Goal: Information Seeking & Learning: Learn about a topic

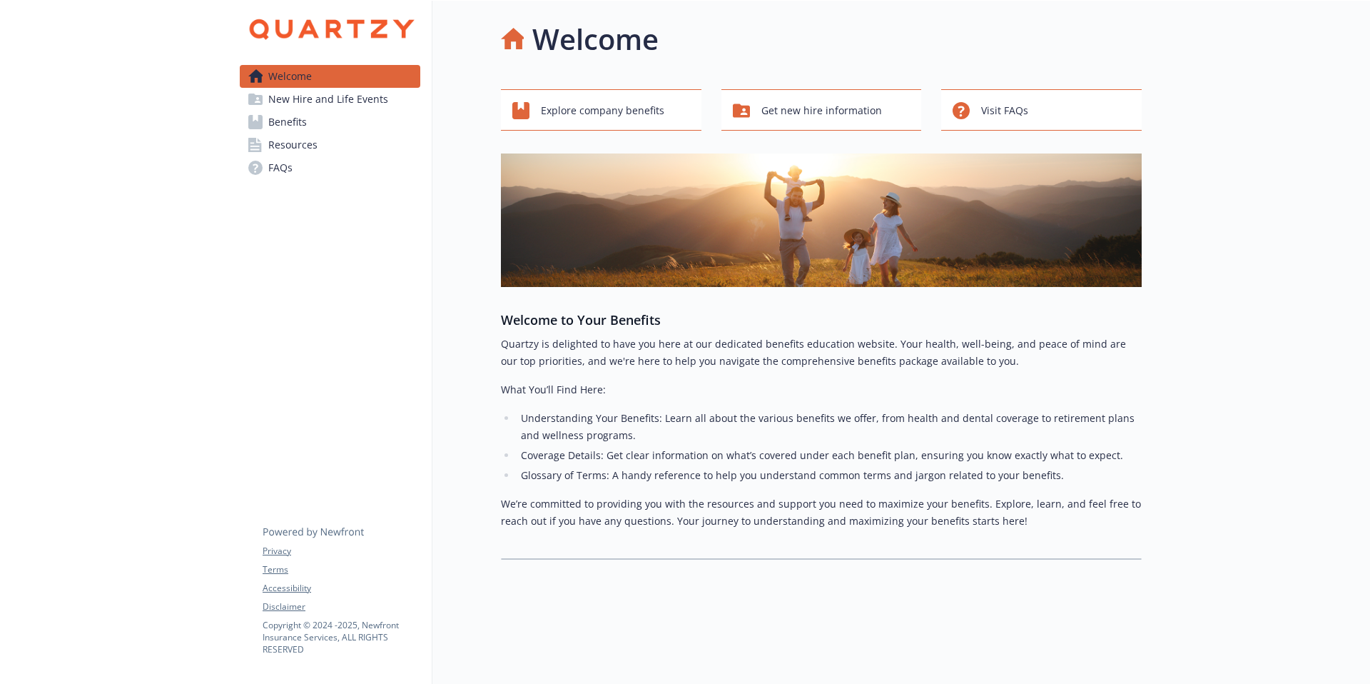
click at [333, 115] on link "Benefits" at bounding box center [330, 122] width 181 height 23
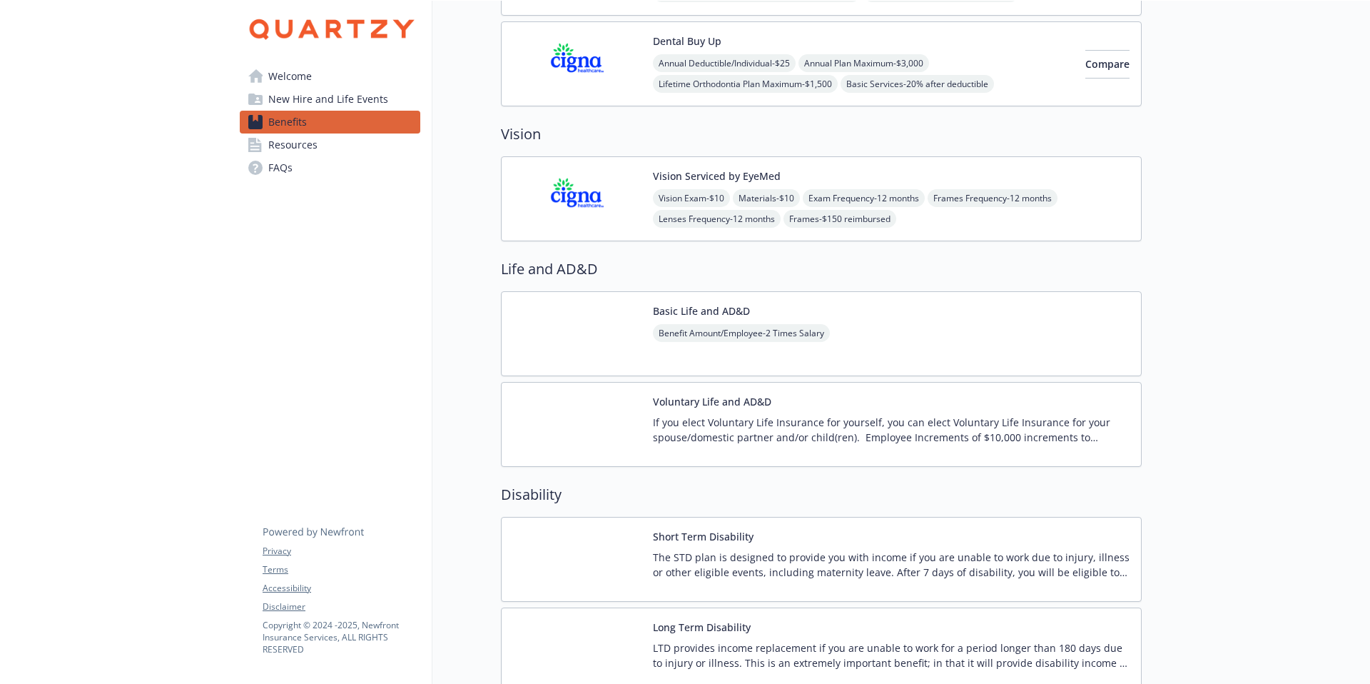
scroll to position [636, 0]
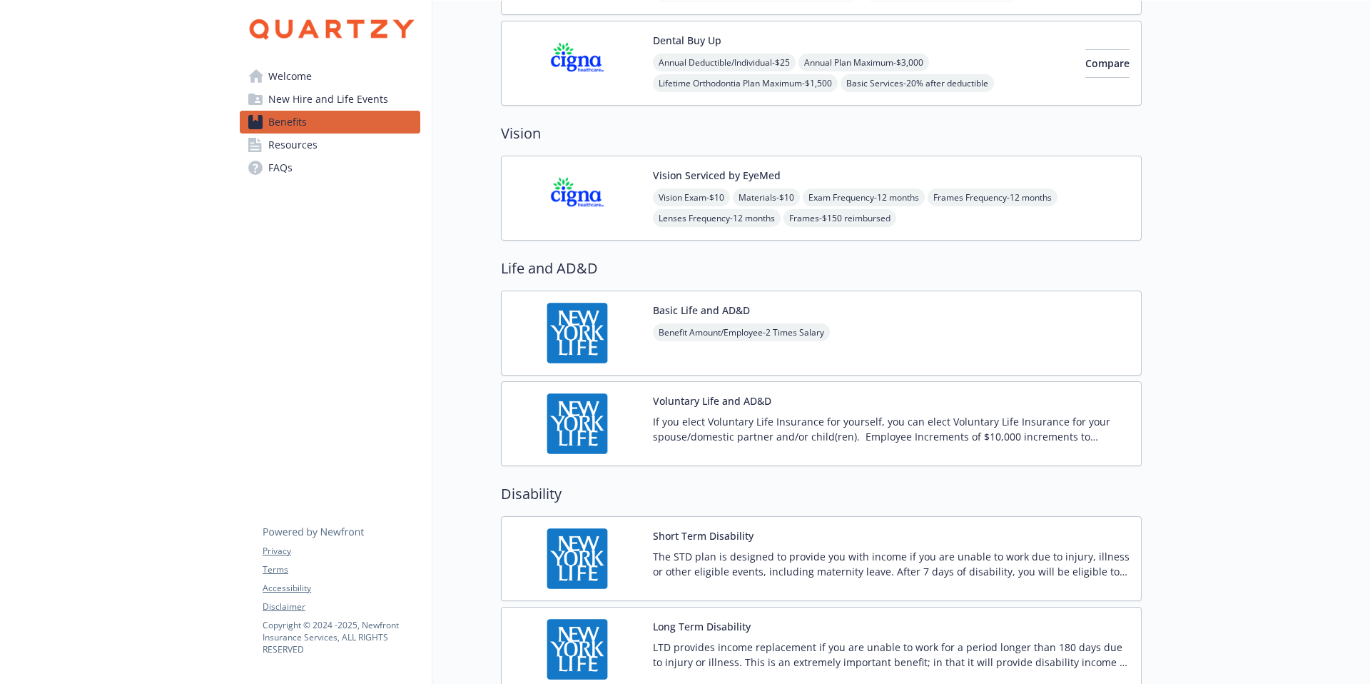
click at [869, 518] on div "Short Term Disability The STD plan is designed to provide you with income if yo…" at bounding box center [821, 558] width 641 height 85
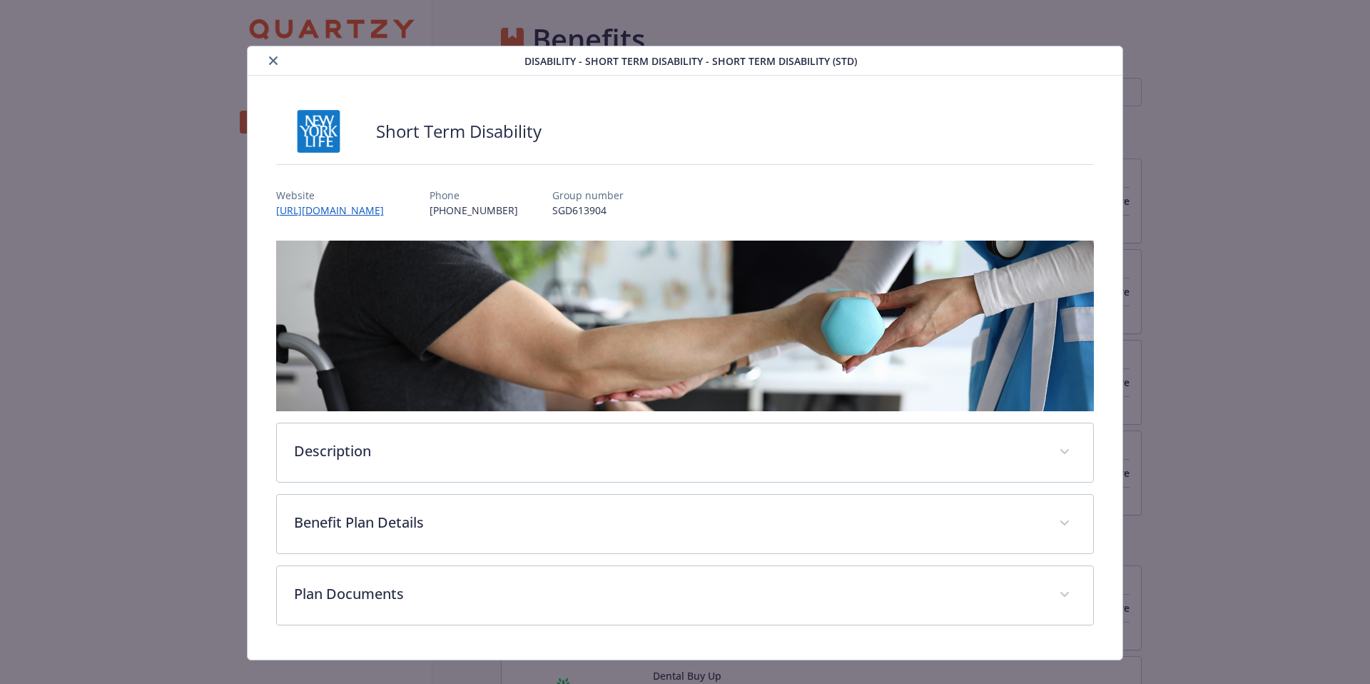
scroll to position [1, 0]
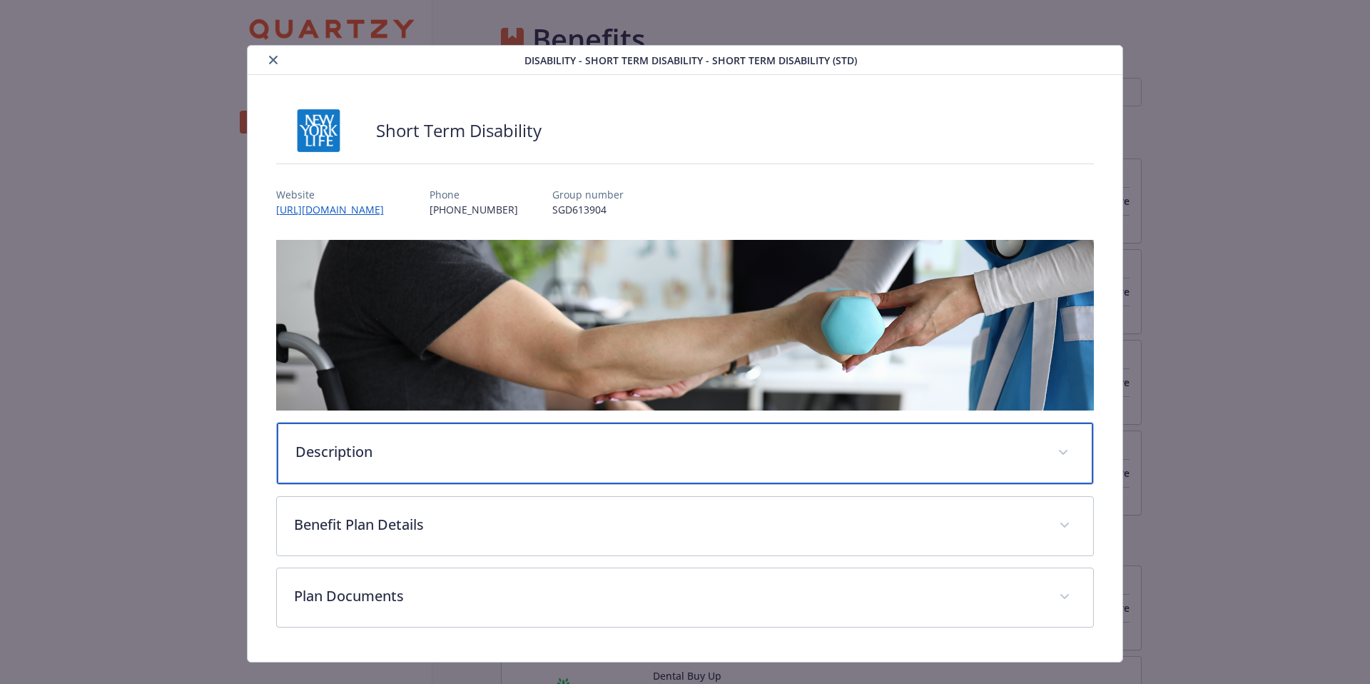
click at [623, 452] on p "Description" at bounding box center [668, 451] width 746 height 21
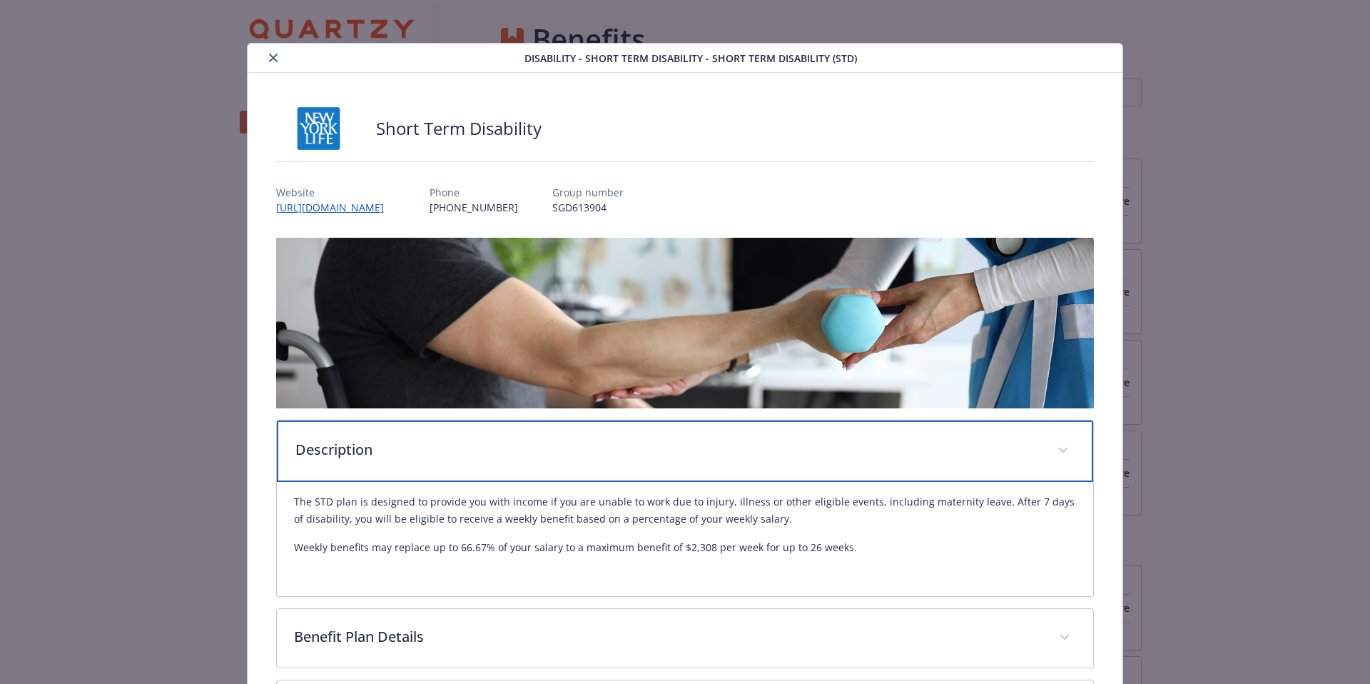
scroll to position [7, 0]
